Goal: Task Accomplishment & Management: Complete application form

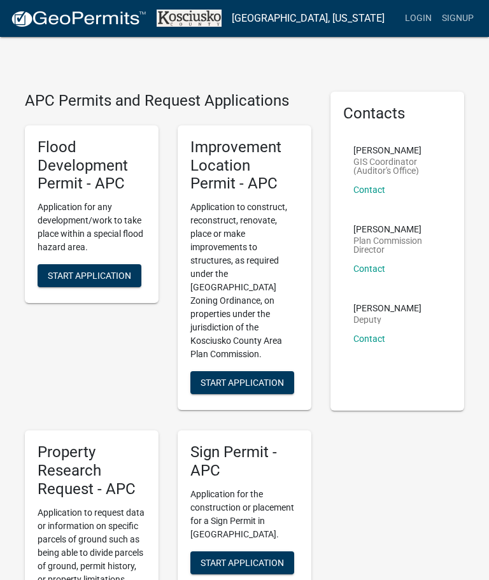
click at [262, 378] on span "Start Application" at bounding box center [242, 383] width 83 height 10
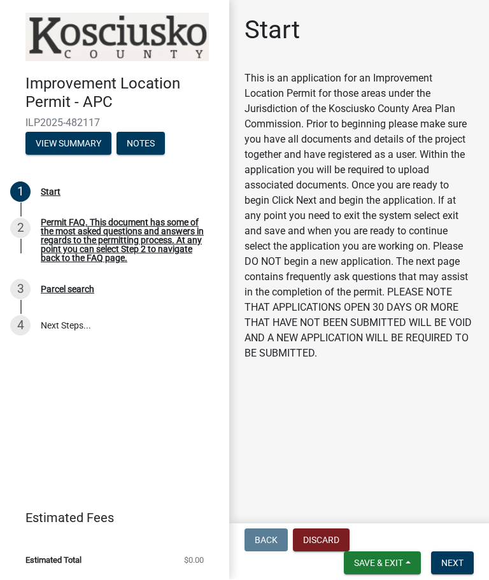
click at [456, 561] on span "Next" at bounding box center [452, 563] width 22 height 10
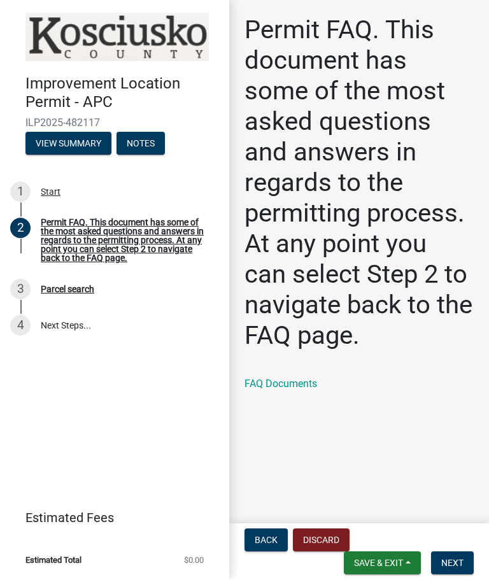
click at [457, 558] on span "Next" at bounding box center [452, 563] width 22 height 10
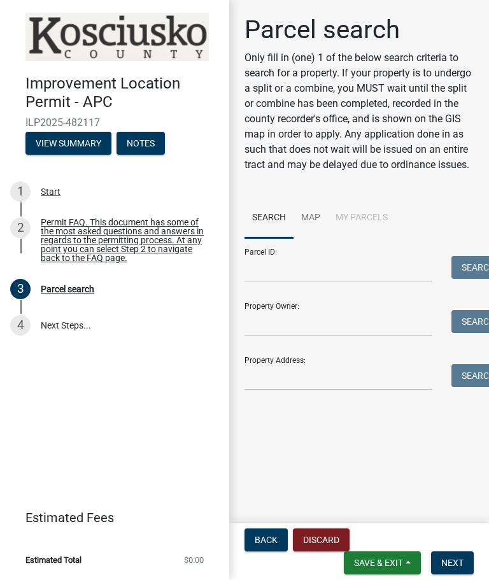
click at [370, 235] on li "My Parcels" at bounding box center [361, 219] width 67 height 41
click at [279, 232] on link "Search" at bounding box center [268, 219] width 49 height 41
click at [314, 230] on link "Map" at bounding box center [310, 219] width 34 height 41
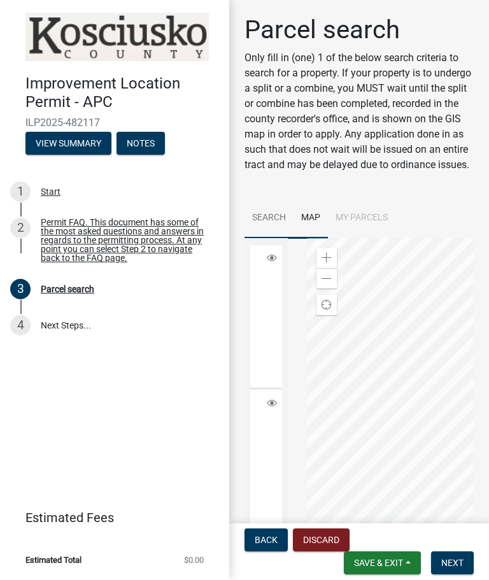
click at [273, 232] on link "Search" at bounding box center [268, 219] width 49 height 41
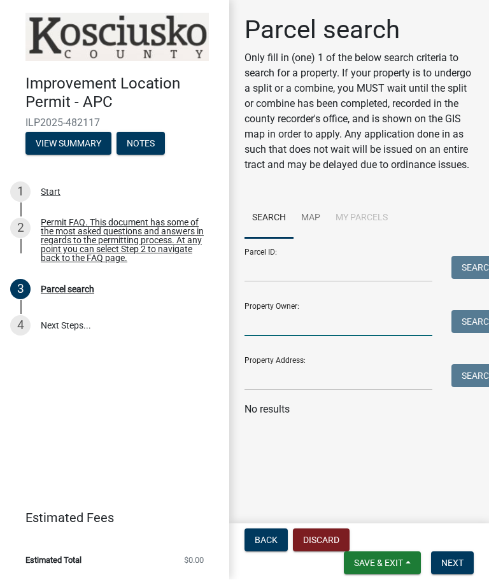
click at [306, 333] on input "Property Owner:" at bounding box center [338, 324] width 188 height 26
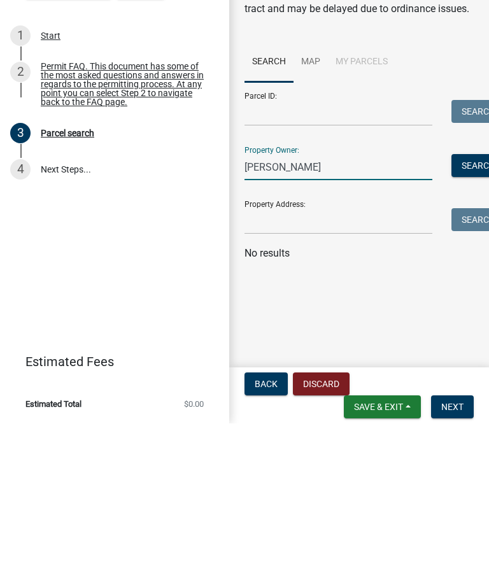
type input "[PERSON_NAME]"
click at [470, 311] on button "Search" at bounding box center [478, 322] width 54 height 23
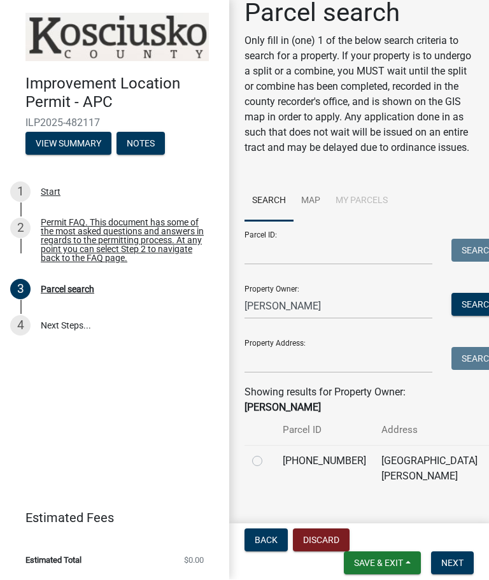
scroll to position [61, 0]
click at [267, 454] on label at bounding box center [267, 454] width 0 height 0
click at [267, 454] on input "radio" at bounding box center [271, 458] width 8 height 8
radio input "true"
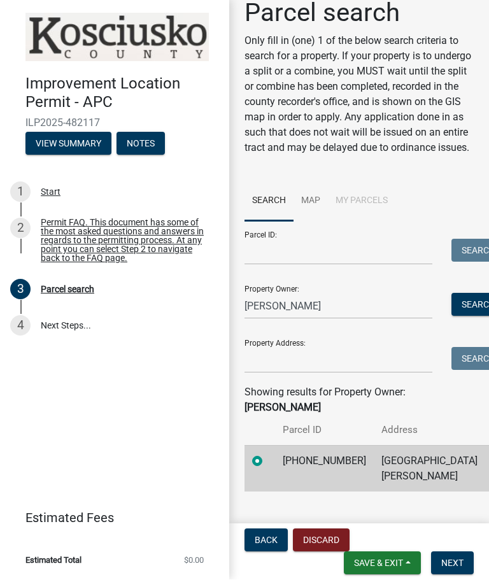
click at [458, 558] on span "Next" at bounding box center [452, 563] width 22 height 10
